Goal: Navigation & Orientation: Find specific page/section

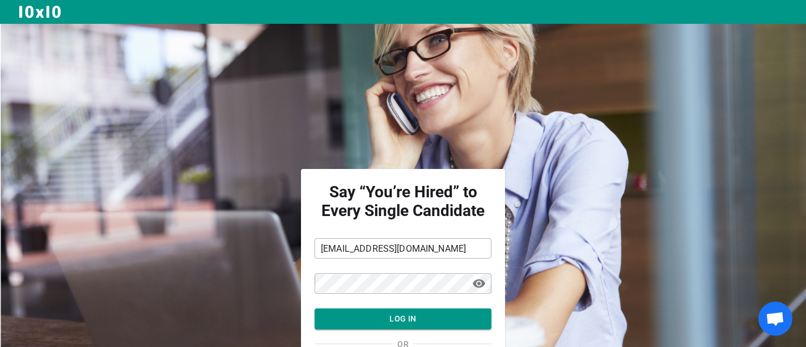
scroll to position [75, 0]
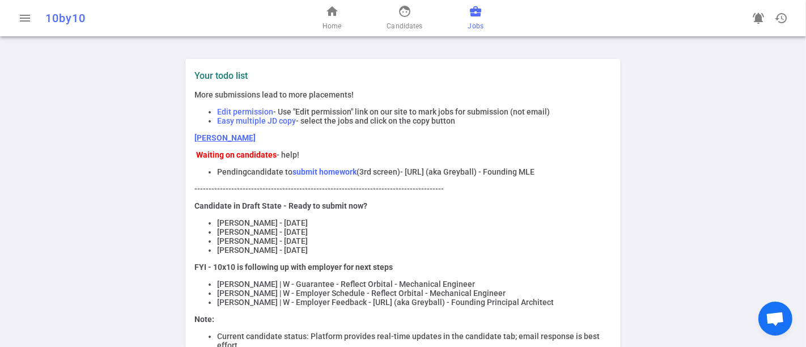
click at [474, 17] on span "business_center" at bounding box center [476, 12] width 14 height 14
